Goal: Manage account settings

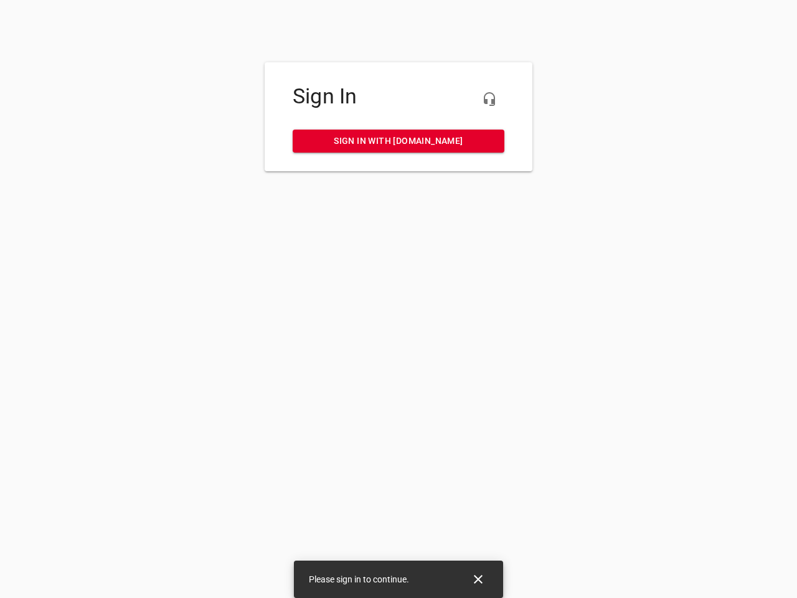
click at [489, 99] on icon "button" at bounding box center [489, 99] width 15 height 15
click at [478, 579] on icon "Close" at bounding box center [478, 579] width 9 height 9
